Goal: Check status: Check status

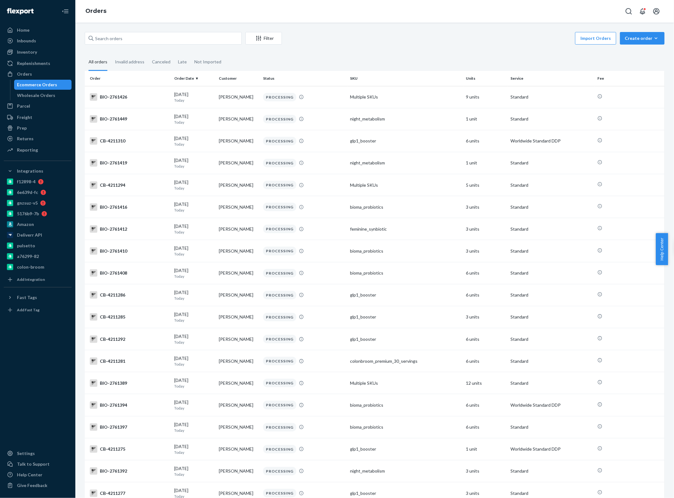
click at [51, 366] on div at bounding box center [38, 380] width 68 height 131
click at [136, 62] on div "Invalid address" at bounding box center [130, 62] width 30 height 17
click at [111, 54] on input "Invalid address" at bounding box center [111, 54] width 0 height 0
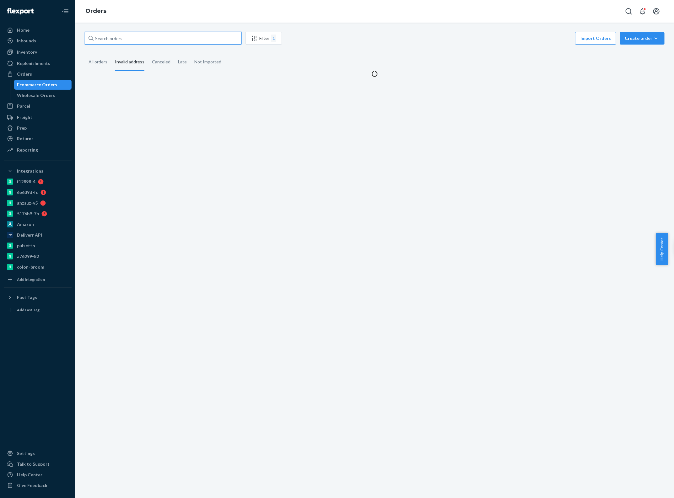
click at [133, 36] on input "text" at bounding box center [163, 38] width 157 height 13
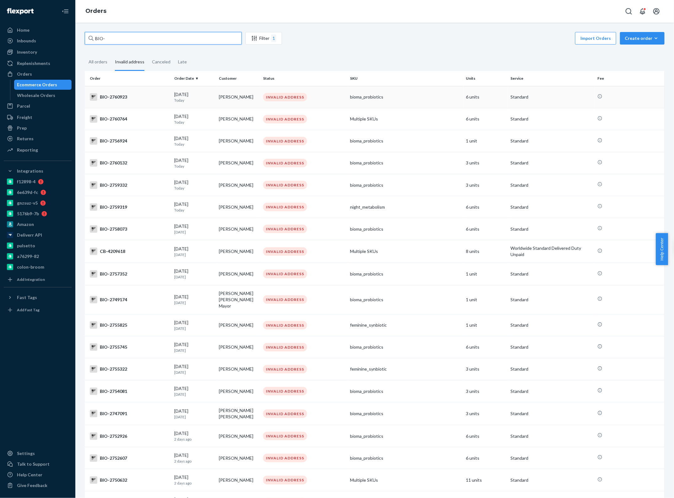
type input "BIO-"
click at [193, 98] on p "Today" at bounding box center [194, 100] width 40 height 5
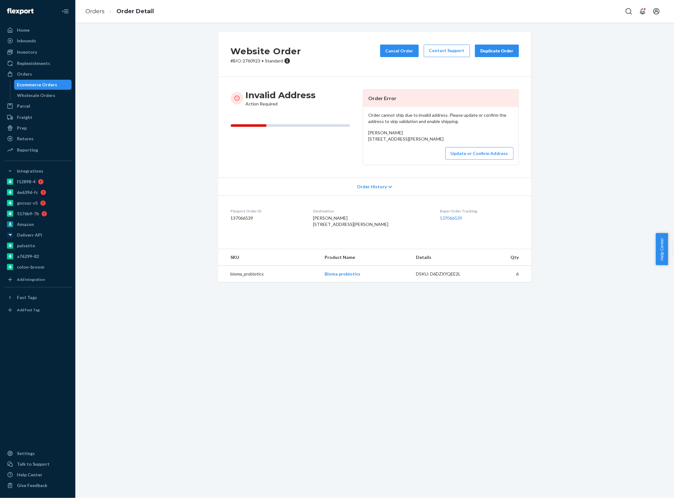
click at [254, 62] on p "# BIO-2760923 • Standard" at bounding box center [266, 61] width 70 height 6
click at [231, 62] on p "# BIO-2760923 • Standard" at bounding box center [266, 61] width 70 height 6
click at [227, 61] on div "Website Order # BIO-2760923 • Standard Cancel Order Contact Support Duplicate O…" at bounding box center [374, 54] width 313 height 45
copy p "# BIO-2760923"
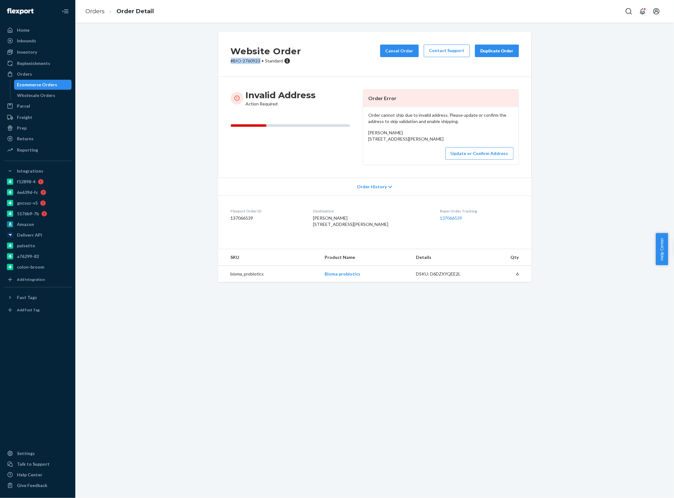
click at [250, 63] on p "# BIO-2760923 • Standard" at bounding box center [266, 61] width 70 height 6
drag, startPoint x: 399, startPoint y: 139, endPoint x: 365, endPoint y: 139, distance: 34.2
click at [368, 139] on div "Anda Schroeder 1003 N 2n Street, Beatrice, NE 68310 US" at bounding box center [440, 136] width 145 height 13
copy span "1003 N 2n Street,"
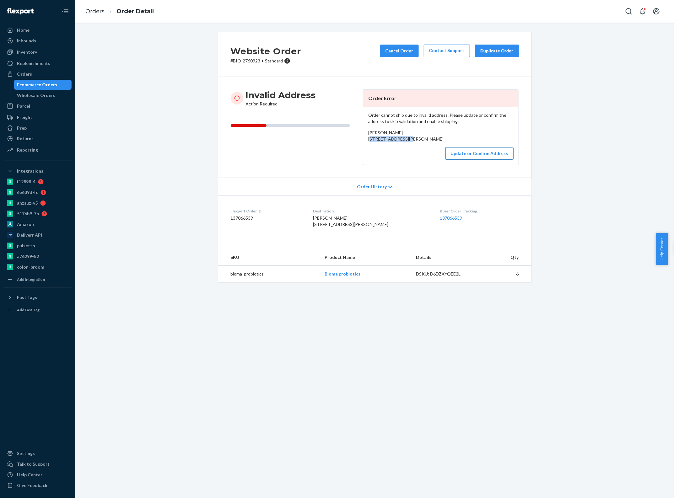
click at [460, 160] on button "Update or Confirm Address" at bounding box center [480, 153] width 68 height 13
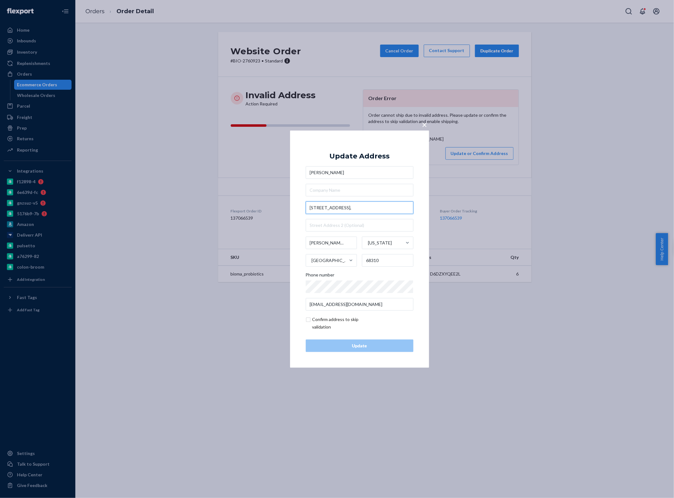
click at [330, 208] on input "1003 N 2n Street," at bounding box center [360, 208] width 108 height 13
click at [360, 203] on input "1003 N 2nd Street," at bounding box center [360, 208] width 108 height 13
drag, startPoint x: 385, startPoint y: 138, endPoint x: 348, endPoint y: 144, distance: 37.7
click at [352, 144] on div "× Update Address Anda Schroeder 1003 2nd St Beatrice Nebraska United States 683…" at bounding box center [359, 248] width 139 height 237
click at [321, 206] on input "1003 2nd St" at bounding box center [360, 208] width 108 height 13
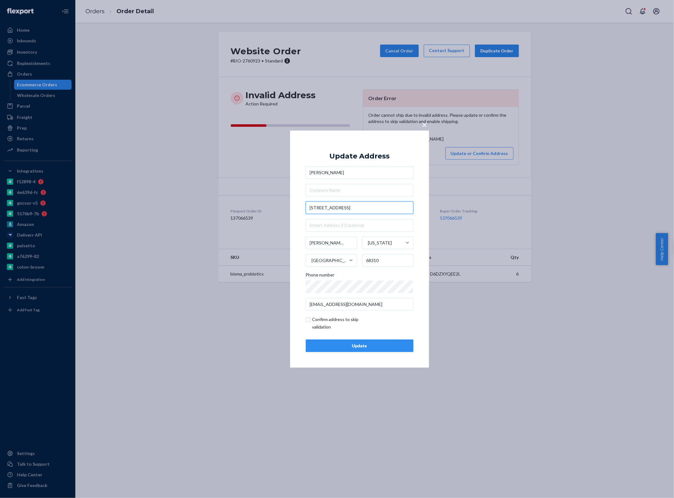
click at [321, 206] on input "1003 2nd St" at bounding box center [360, 208] width 108 height 13
click at [365, 209] on input "1003 North 2nd St" at bounding box center [360, 208] width 108 height 13
type input "1003 North 2nd St"
click at [297, 210] on div "× Update Address Anda Schroeder 1003 North 2nd St 1003 North 2nd Street, Saint …" at bounding box center [359, 248] width 139 height 237
click at [331, 243] on input "Beatrice" at bounding box center [331, 243] width 51 height 13
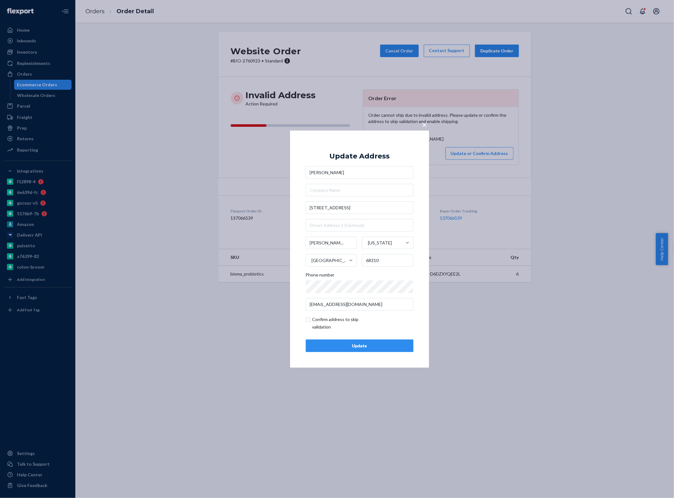
click at [302, 233] on div "× Update Address Anda Schroeder 1003 North 2nd St Beatrice Nebraska United Stat…" at bounding box center [359, 248] width 139 height 237
click at [320, 346] on div "Update" at bounding box center [359, 346] width 97 height 6
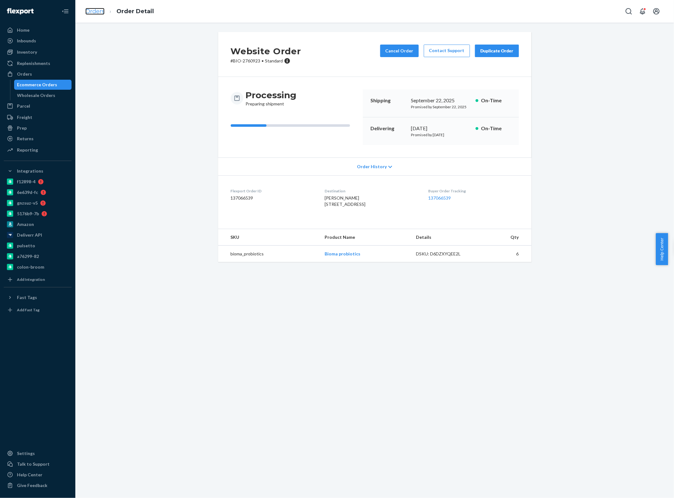
click at [98, 10] on link "Orders" at bounding box center [94, 11] width 19 height 7
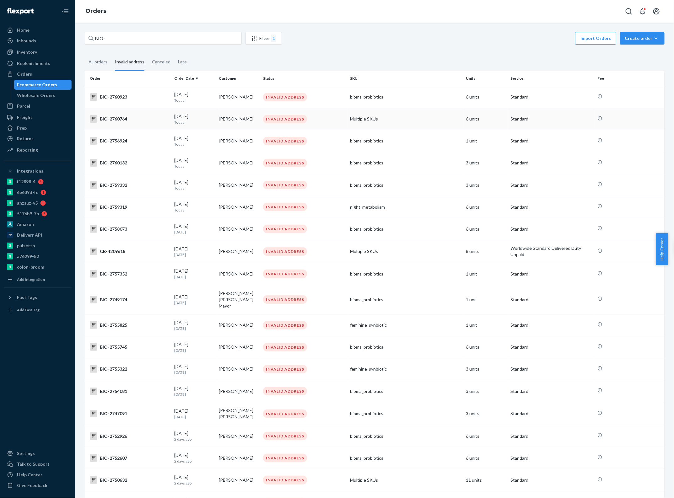
click at [216, 118] on td "[PERSON_NAME]" at bounding box center [238, 119] width 45 height 22
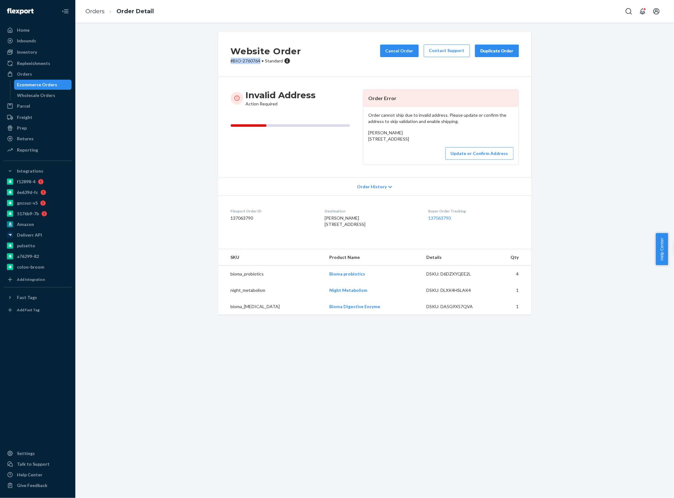
drag, startPoint x: 258, startPoint y: 61, endPoint x: 222, endPoint y: 61, distance: 35.8
click at [222, 61] on div "Website Order # BIO-2760764 • Standard Cancel Order Contact Support Duplicate O…" at bounding box center [374, 54] width 313 height 45
copy p "# BIO-2760764"
click at [250, 61] on p "# BIO-2760764 • Standard" at bounding box center [266, 61] width 70 height 6
click at [243, 60] on p "# BIO-2760764 • Standard" at bounding box center [266, 61] width 70 height 6
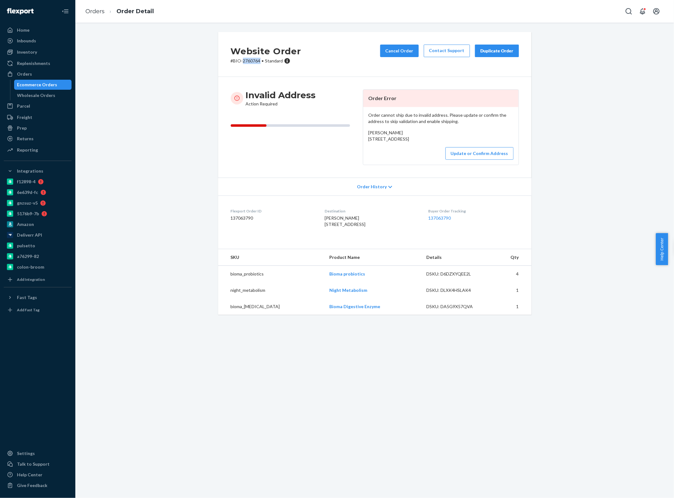
click at [243, 60] on p "# BIO-2760764 • Standard" at bounding box center [266, 61] width 70 height 6
copy p "2760764"
click at [92, 11] on link "Orders" at bounding box center [94, 11] width 19 height 7
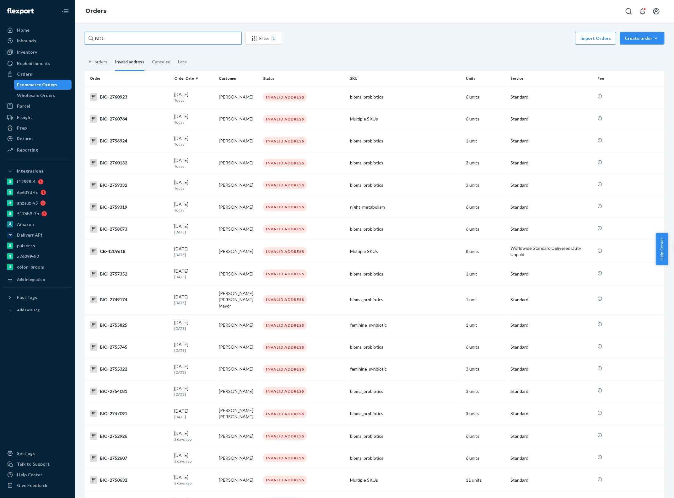
click at [164, 41] on input "BIO-" at bounding box center [163, 38] width 157 height 13
click at [164, 38] on input "BIO-" at bounding box center [163, 38] width 157 height 13
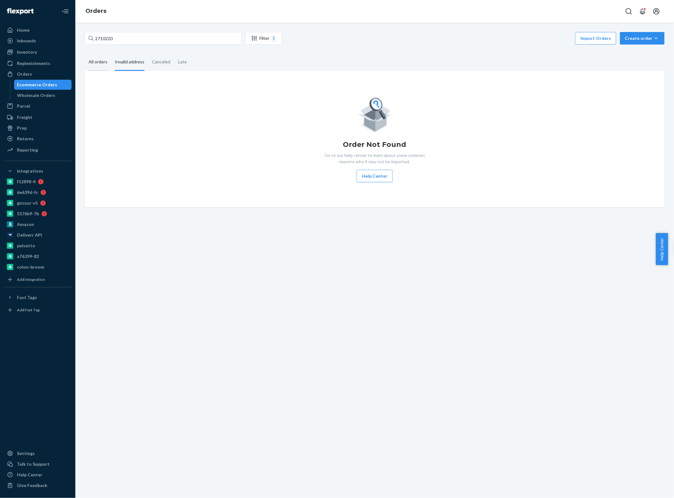
click at [90, 65] on div "All orders" at bounding box center [98, 62] width 19 height 17
click at [85, 54] on input "All orders" at bounding box center [85, 54] width 0 height 0
click at [120, 38] on input "2710220" at bounding box center [163, 38] width 157 height 13
type input "2710220"
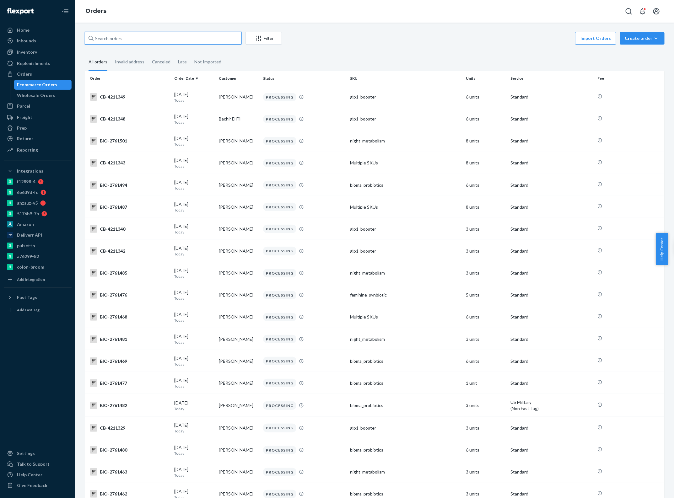
click at [136, 39] on input "text" at bounding box center [163, 38] width 157 height 13
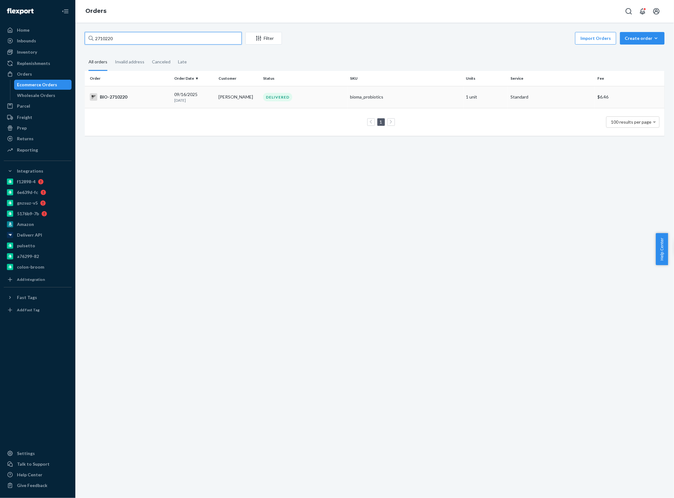
type input "2710220"
click at [196, 95] on div "09/16/2025 5 days ago" at bounding box center [194, 97] width 40 height 12
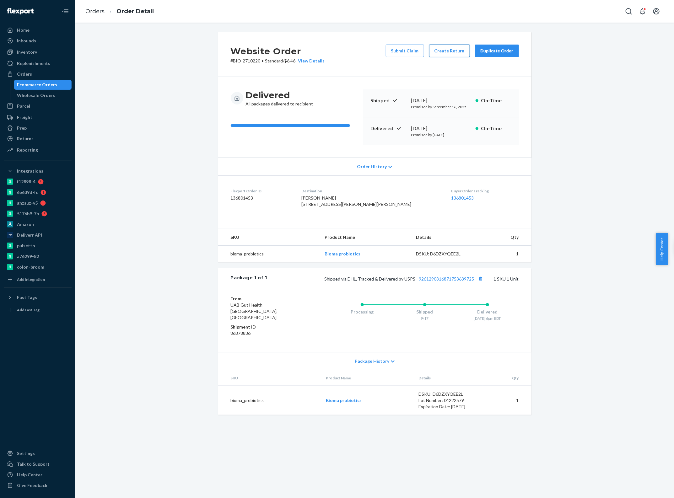
click at [449, 51] on button "Create Return" at bounding box center [449, 51] width 41 height 13
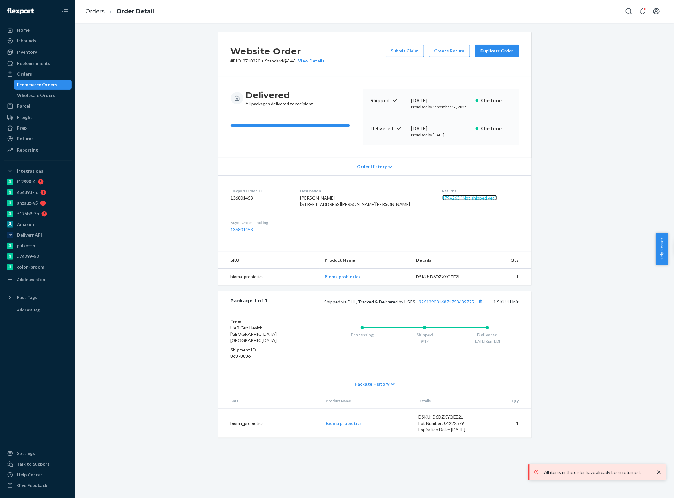
click at [442, 197] on link "1794263 ( Not shipped yet )" at bounding box center [469, 197] width 55 height 5
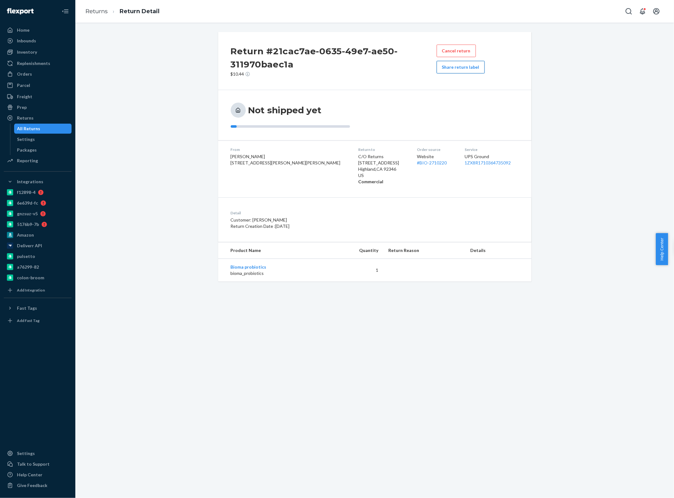
click at [453, 72] on button "Share return label" at bounding box center [461, 67] width 48 height 13
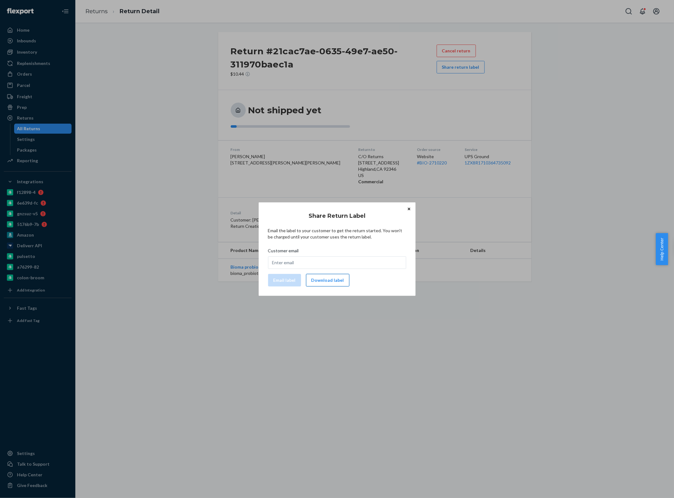
click at [321, 278] on button "Download label" at bounding box center [327, 280] width 43 height 13
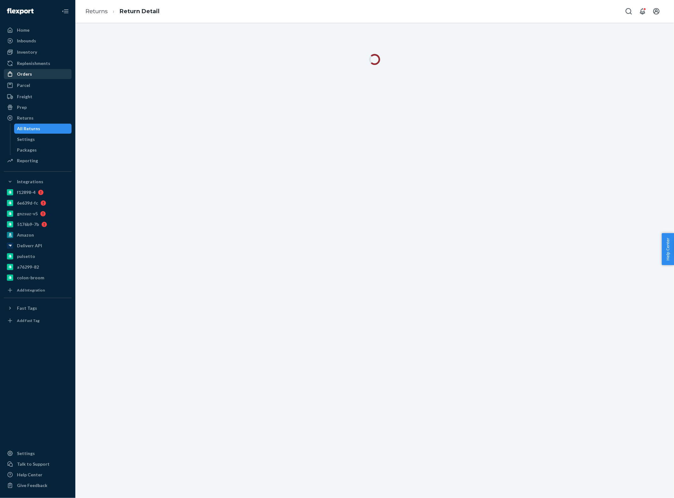
click at [44, 75] on div "Orders" at bounding box center [37, 74] width 67 height 9
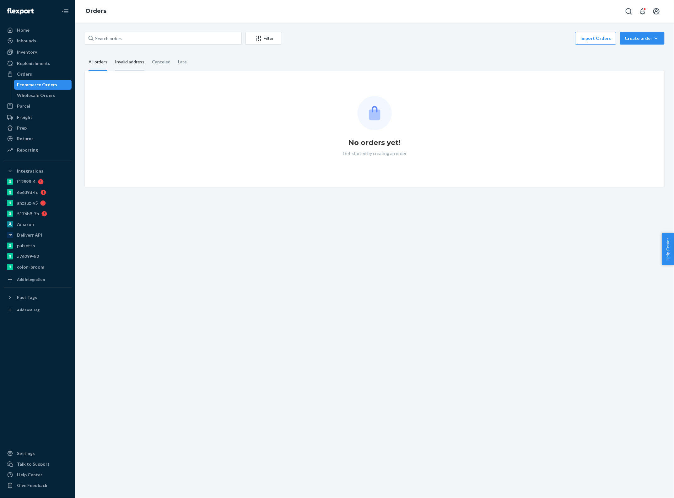
click at [120, 61] on div "Invalid address" at bounding box center [130, 62] width 30 height 17
click at [111, 54] on input "Invalid address" at bounding box center [111, 54] width 0 height 0
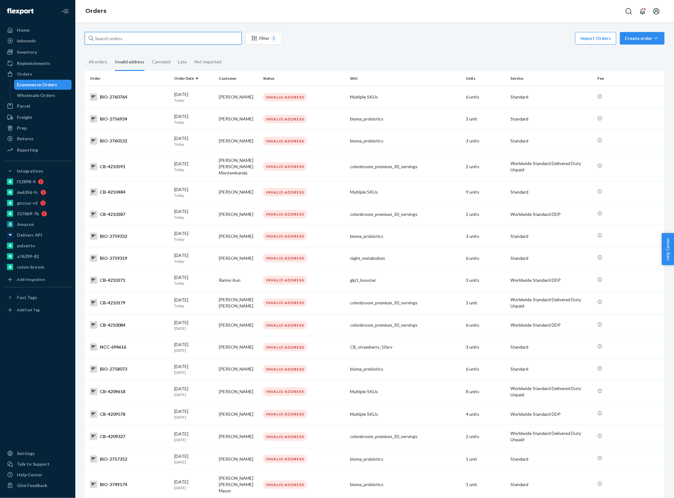
click at [145, 39] on input "text" at bounding box center [163, 38] width 157 height 13
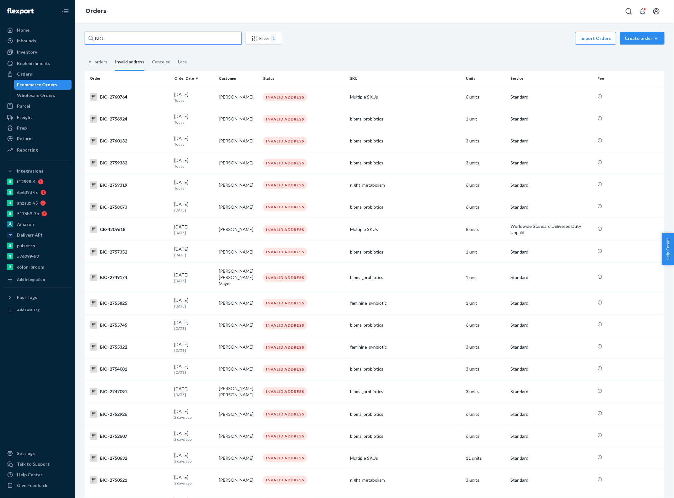
type input "BIO-"
click at [196, 98] on p "Today" at bounding box center [194, 100] width 40 height 5
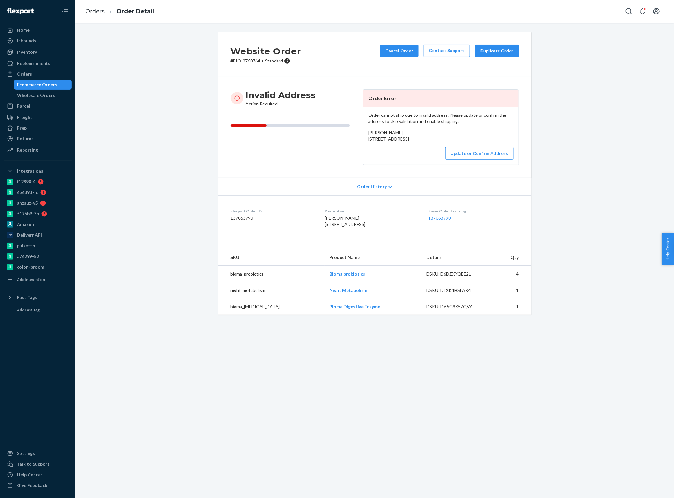
click at [251, 61] on p "# BIO-2760764 • Standard" at bounding box center [266, 61] width 70 height 6
copy p "2760764"
drag, startPoint x: 96, startPoint y: 10, endPoint x: 133, endPoint y: 26, distance: 40.1
click at [96, 10] on link "Orders" at bounding box center [94, 11] width 19 height 7
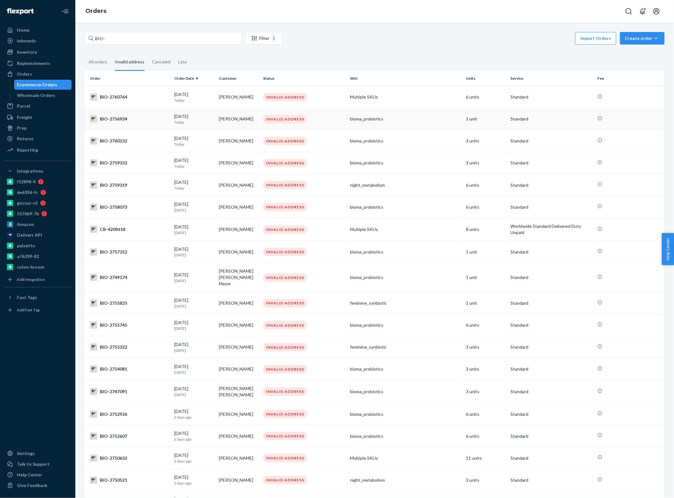
click at [244, 118] on td "[PERSON_NAME]" at bounding box center [238, 119] width 45 height 22
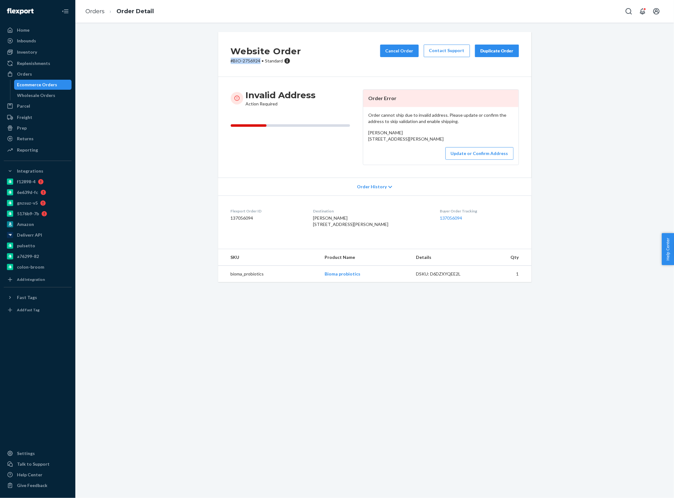
drag, startPoint x: 258, startPoint y: 62, endPoint x: 225, endPoint y: 62, distance: 33.0
click at [225, 62] on div "Website Order # BIO-2756924 • Standard Cancel Order Contact Support Duplicate O…" at bounding box center [374, 54] width 313 height 45
copy p "# BIO-2756924"
click at [247, 62] on p "# BIO-2756924 • Standard" at bounding box center [266, 61] width 70 height 6
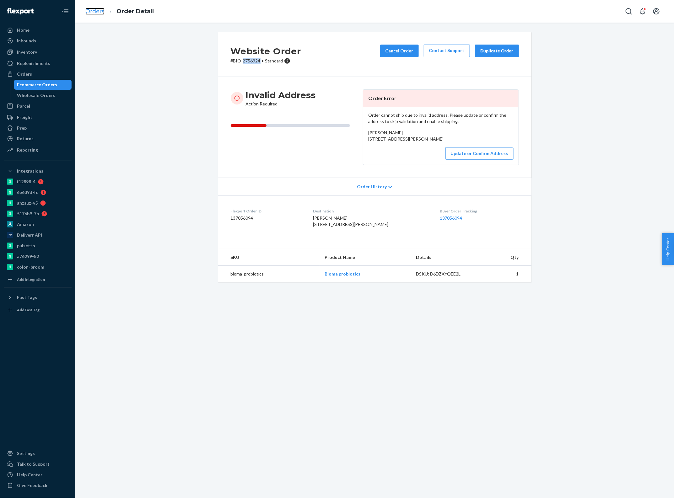
click at [93, 8] on link "Orders" at bounding box center [94, 11] width 19 height 7
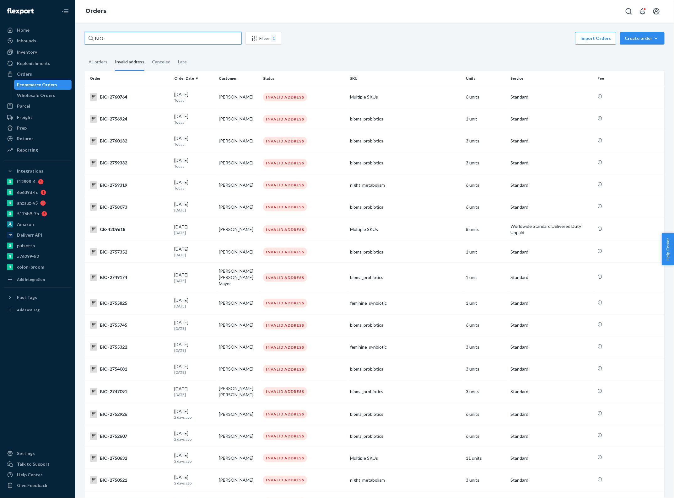
click at [129, 37] on input "BIO-" at bounding box center [163, 38] width 157 height 13
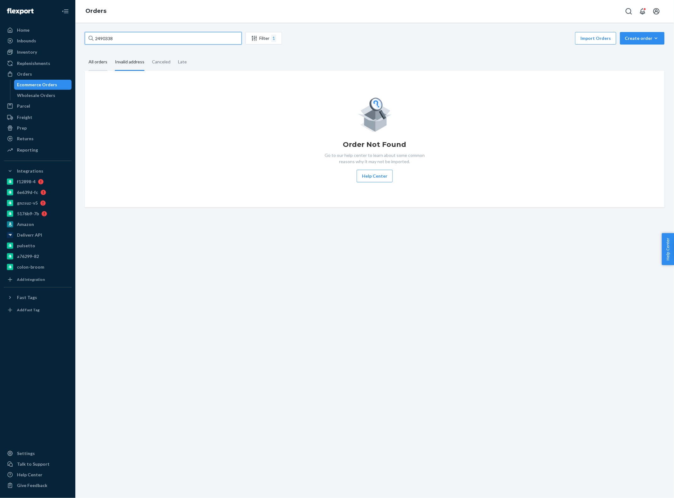
type input "2490338"
click at [101, 59] on div "All orders" at bounding box center [98, 62] width 19 height 17
click at [85, 54] on input "All orders" at bounding box center [85, 54] width 0 height 0
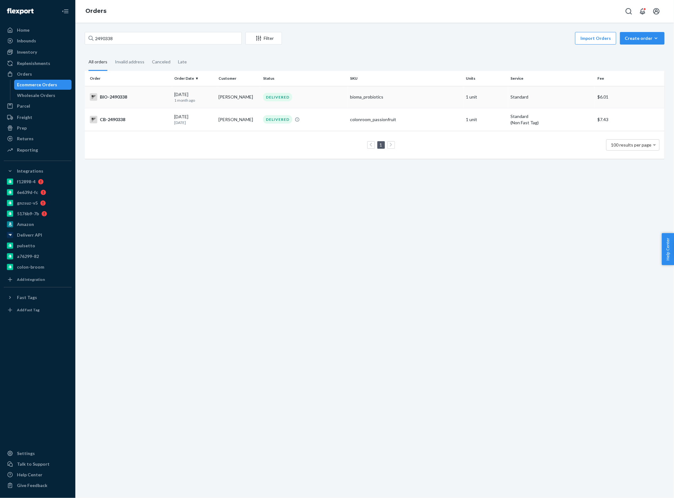
click at [160, 98] on div "BIO-2490338" at bounding box center [129, 97] width 79 height 8
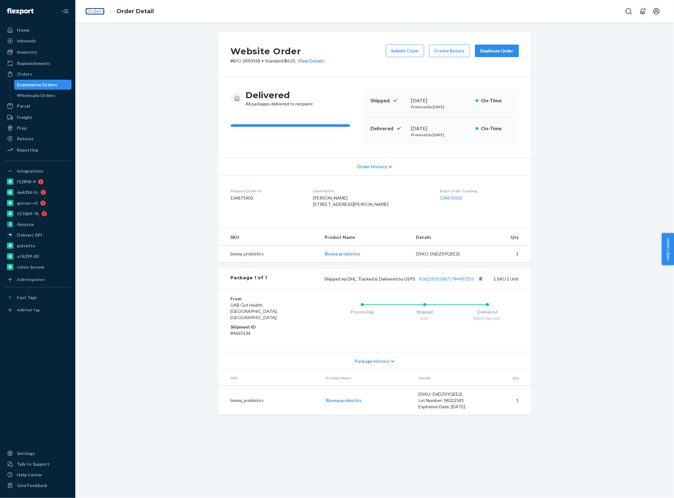
click at [93, 13] on link "Orders" at bounding box center [94, 11] width 19 height 7
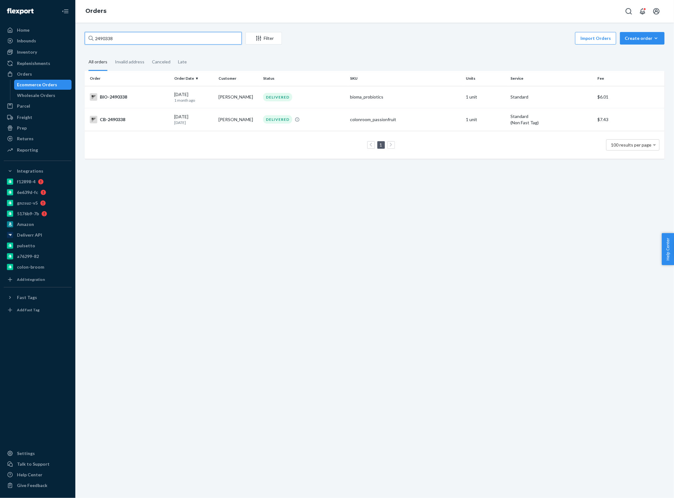
click at [167, 39] on input "2490338" at bounding box center [163, 38] width 157 height 13
click at [137, 63] on div "Invalid address" at bounding box center [130, 62] width 30 height 17
click at [111, 54] on input "Invalid address" at bounding box center [111, 54] width 0 height 0
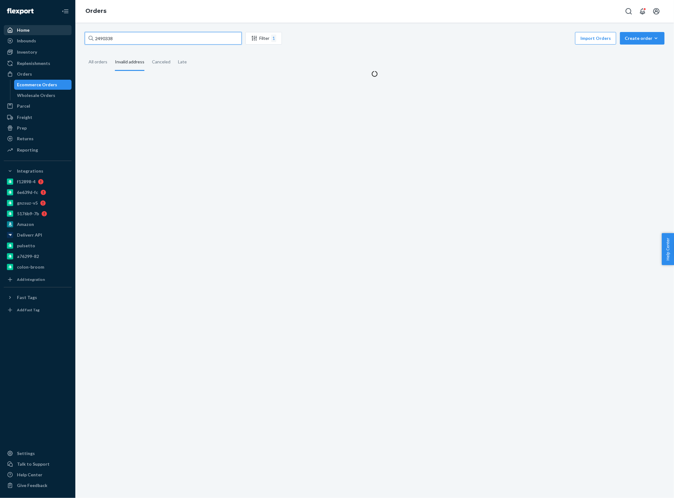
drag, startPoint x: 131, startPoint y: 39, endPoint x: 46, endPoint y: 33, distance: 84.3
click at [46, 33] on div "Home Inbounds Shipping Plans Problems Inventory Products Branded Packaging Repl…" at bounding box center [337, 249] width 674 height 498
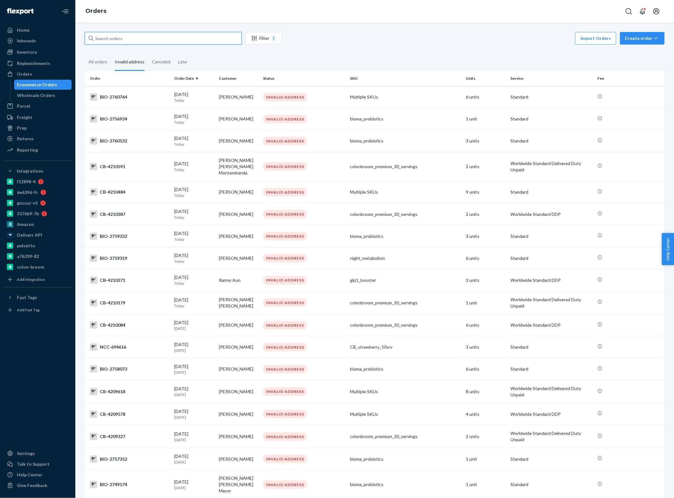
type input "V"
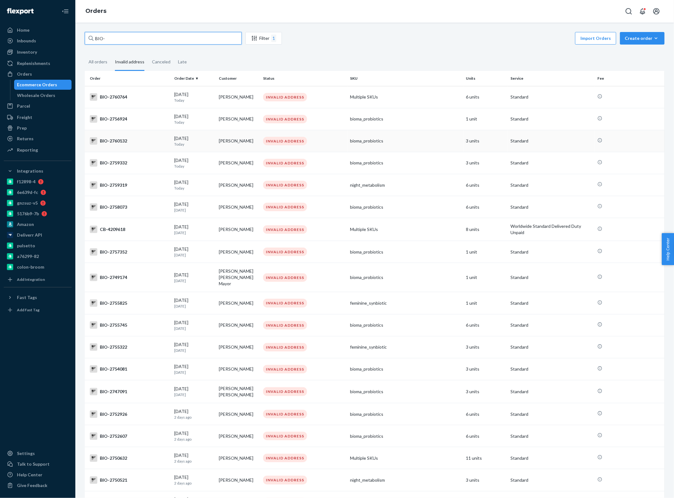
type input "BIO-"
click at [228, 139] on td "[PERSON_NAME]" at bounding box center [238, 141] width 45 height 22
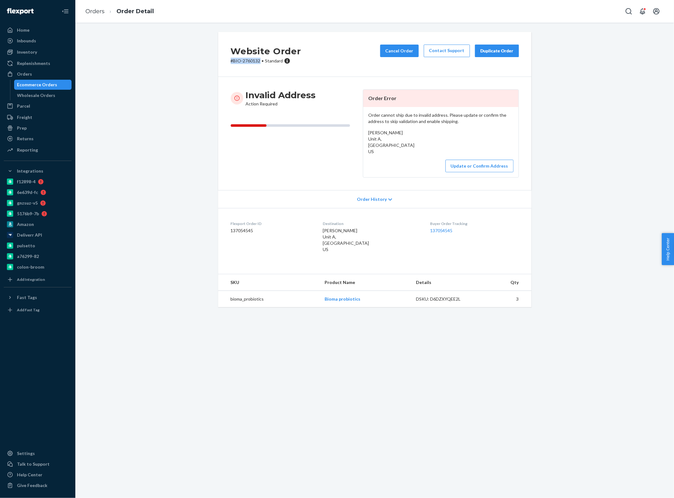
drag, startPoint x: 257, startPoint y: 61, endPoint x: 224, endPoint y: 61, distance: 33.0
click at [224, 61] on div "Website Order # BIO-2760132 • Standard Cancel Order Contact Support Duplicate O…" at bounding box center [374, 54] width 313 height 45
copy p "# BIO-2760132"
click at [243, 62] on p "# BIO-2760132 • Standard" at bounding box center [266, 61] width 70 height 6
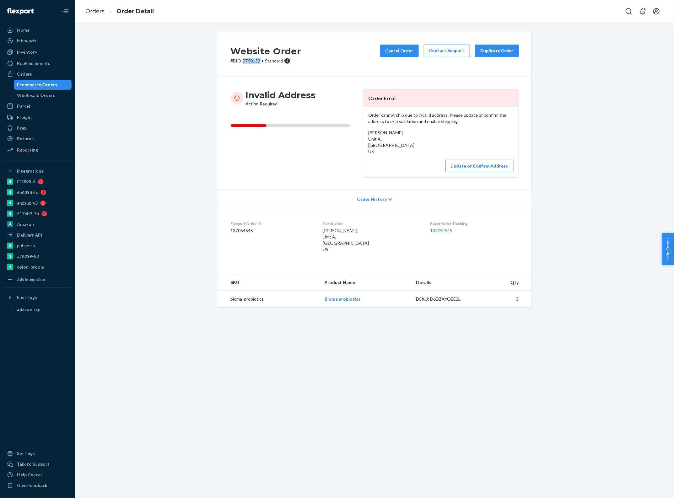
click at [243, 62] on p "# BIO-2760132 • Standard" at bounding box center [266, 61] width 70 height 6
click at [99, 13] on link "Orders" at bounding box center [94, 11] width 19 height 7
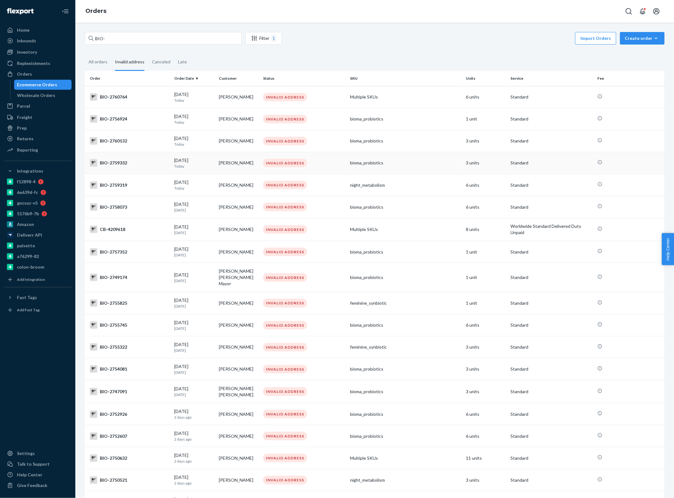
click at [230, 164] on td "[PERSON_NAME]" at bounding box center [238, 163] width 45 height 22
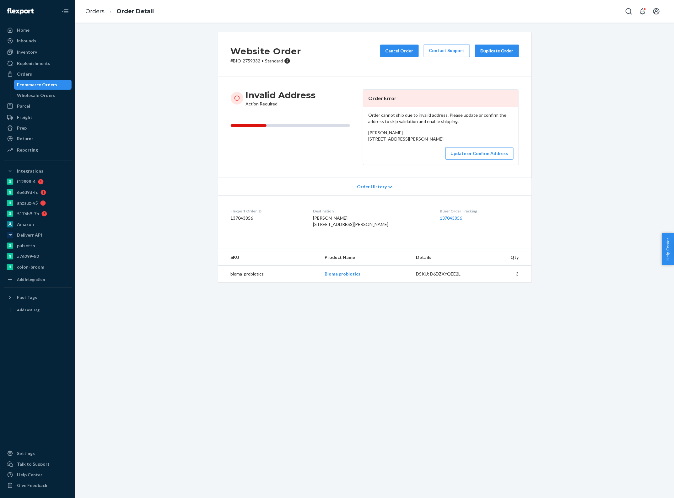
click at [255, 58] on p "# BIO-2759332 • Standard" at bounding box center [266, 61] width 70 height 6
drag, startPoint x: 257, startPoint y: 61, endPoint x: 228, endPoint y: 61, distance: 28.6
click at [231, 61] on p "# BIO-2759332 • Standard" at bounding box center [266, 61] width 70 height 6
copy p "# BIO-2759332"
click at [244, 59] on p "# BIO-2759332 • Standard" at bounding box center [266, 61] width 70 height 6
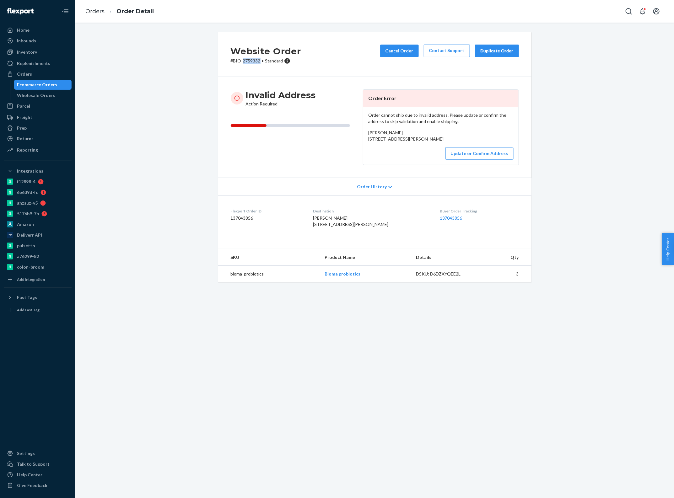
click at [244, 59] on p "# BIO-2759332 • Standard" at bounding box center [266, 61] width 70 height 6
click at [247, 65] on div "Website Order # BIO-2759332 • Standard Cancel Order Contact Support Duplicate O…" at bounding box center [374, 54] width 313 height 45
click at [248, 62] on p "# BIO-2759332 • Standard" at bounding box center [266, 61] width 70 height 6
copy p "2759332"
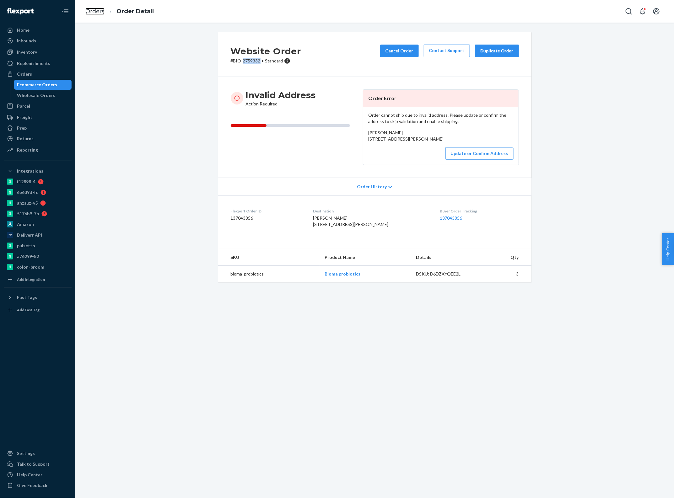
drag, startPoint x: 96, startPoint y: 11, endPoint x: 119, endPoint y: 26, distance: 27.5
click at [96, 11] on link "Orders" at bounding box center [94, 11] width 19 height 7
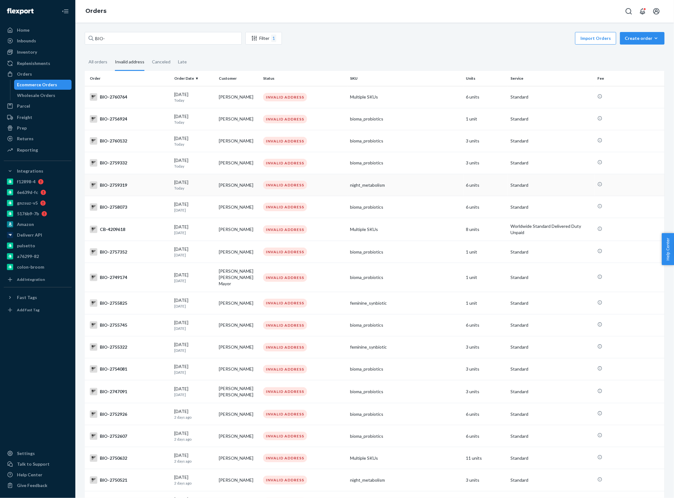
click at [236, 187] on td "[PERSON_NAME]" at bounding box center [238, 185] width 45 height 22
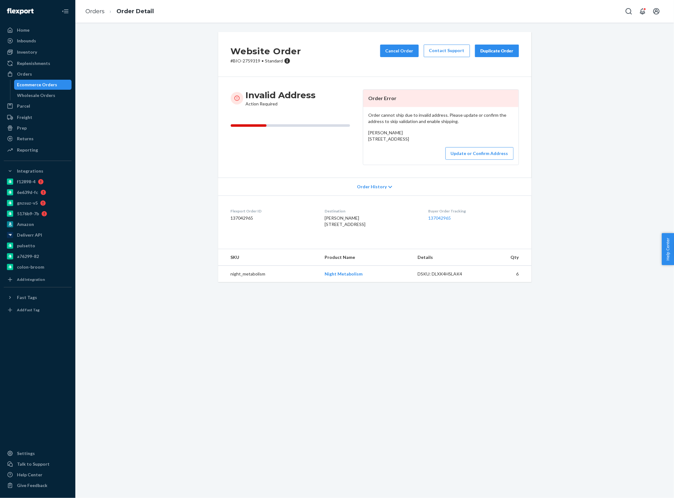
click at [357, 418] on div "Website Order # BIO-2759319 • Standard Cancel Order Contact Support Duplicate O…" at bounding box center [374, 261] width 599 height 476
drag, startPoint x: 257, startPoint y: 60, endPoint x: 227, endPoint y: 58, distance: 29.9
click at [227, 58] on div "Website Order # BIO-2759319 • Standard Cancel Order Contact Support Duplicate O…" at bounding box center [374, 54] width 313 height 45
copy p "# BIO-2759319"
click at [98, 9] on link "Orders" at bounding box center [94, 11] width 19 height 7
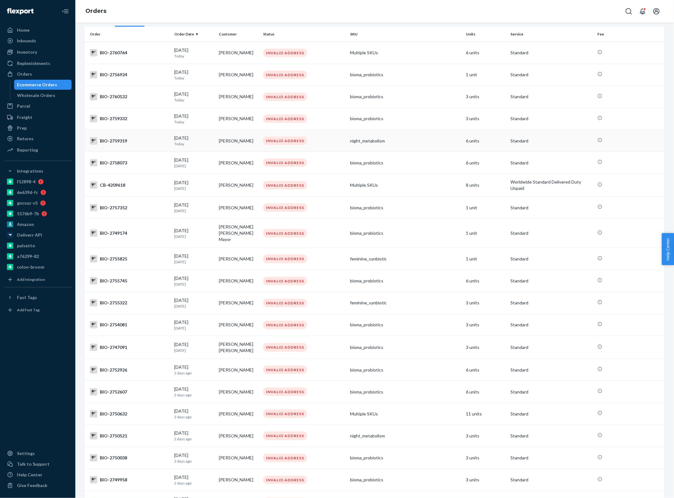
scroll to position [78, 0]
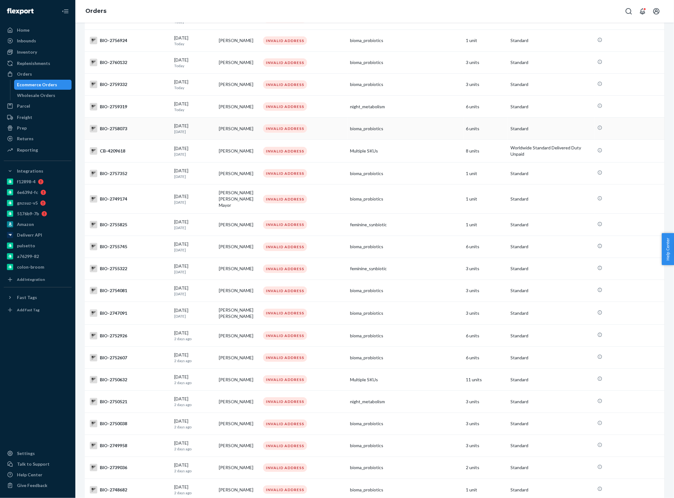
click at [243, 131] on td "[PERSON_NAME]" at bounding box center [238, 129] width 45 height 22
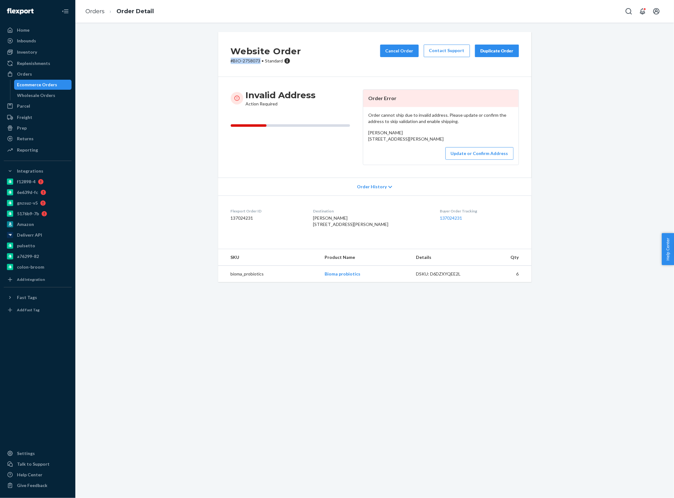
drag, startPoint x: 257, startPoint y: 60, endPoint x: 228, endPoint y: 60, distance: 28.9
click at [231, 60] on p "# BIO-2758073 • Standard" at bounding box center [266, 61] width 70 height 6
copy p "# BIO-2758073"
